Goal: Information Seeking & Learning: Learn about a topic

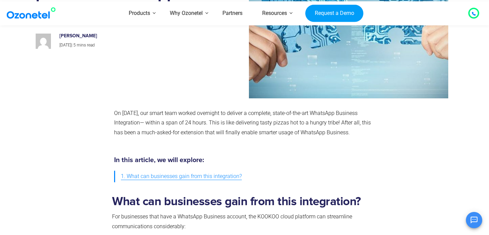
scroll to position [147, 0]
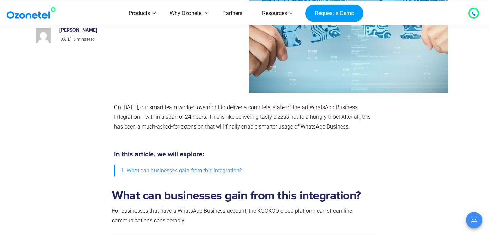
click at [176, 176] on span "1. What can businesses gain from this integration?" at bounding box center [181, 171] width 121 height 10
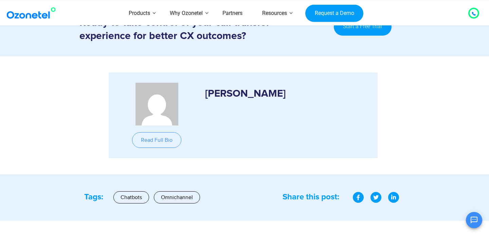
scroll to position [573, 0]
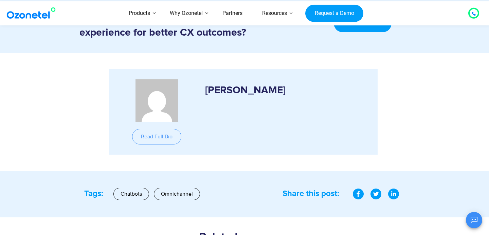
click at [223, 95] on h3 "[PERSON_NAME]" at bounding box center [286, 86] width 162 height 15
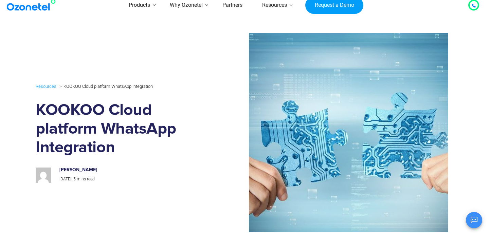
scroll to position [0, 0]
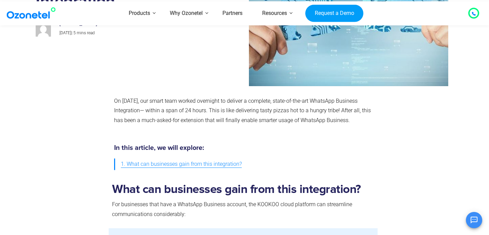
scroll to position [153, 0]
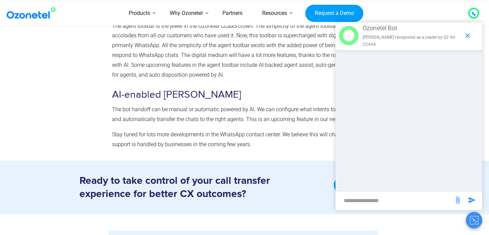
scroll to position [732, 0]
